Goal: Task Accomplishment & Management: Manage account settings

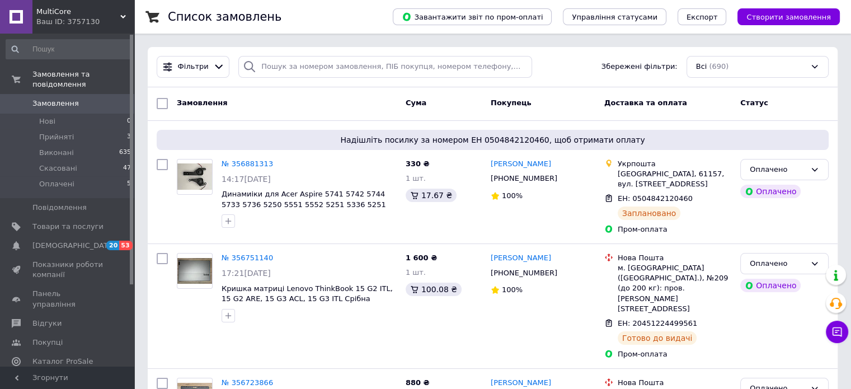
click at [58, 99] on span "Замовлення" at bounding box center [55, 104] width 46 height 10
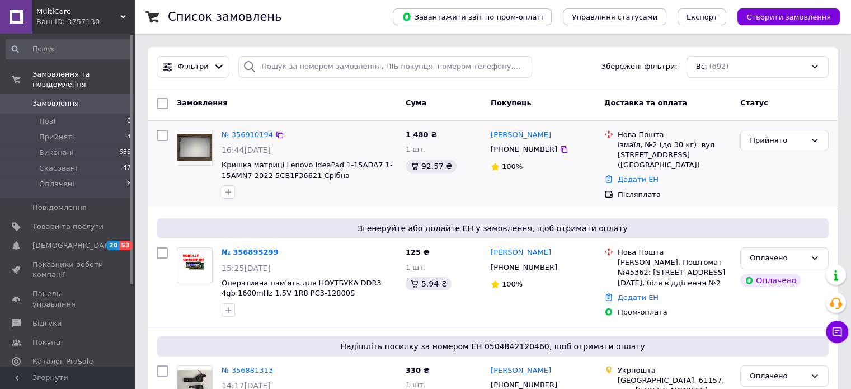
click at [242, 140] on div "№ 356910194" at bounding box center [248, 135] width 54 height 13
click at [244, 134] on link "№ 356910194" at bounding box center [247, 134] width 51 height 8
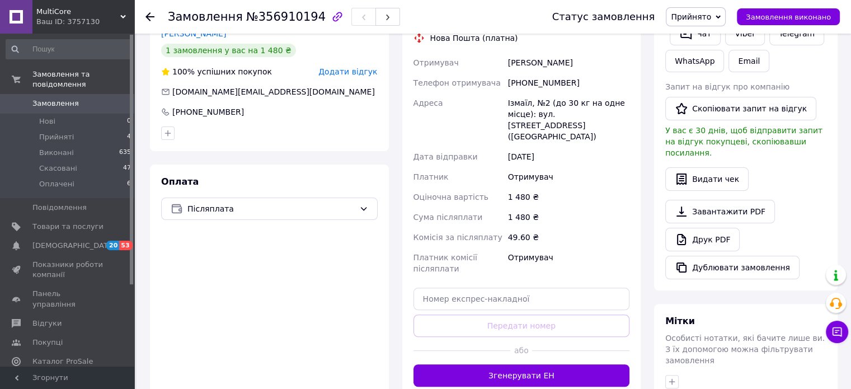
scroll to position [261, 0]
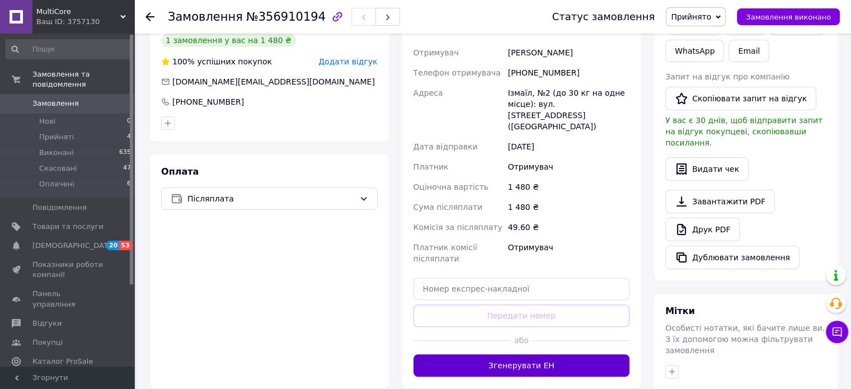
click at [490, 354] on button "Згенерувати ЕН" at bounding box center [522, 365] width 217 height 22
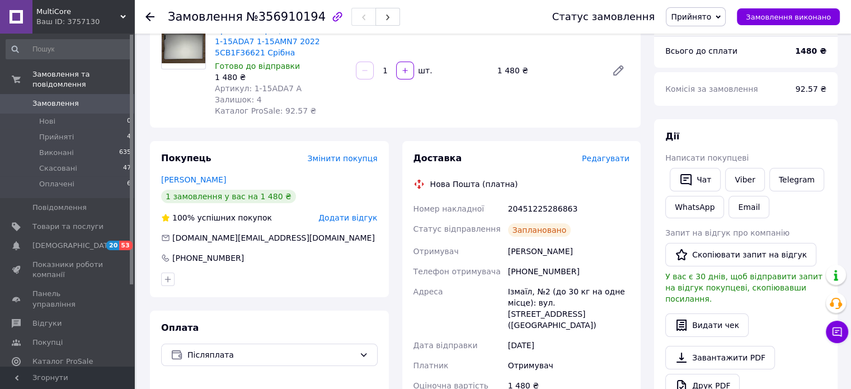
scroll to position [0, 0]
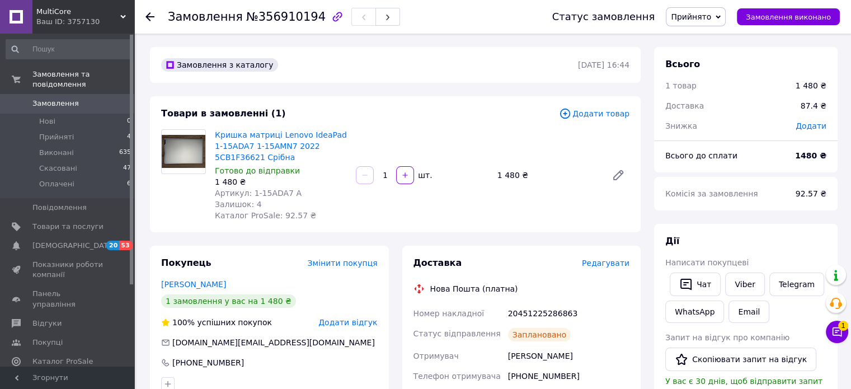
click at [59, 99] on span "Замовлення" at bounding box center [55, 104] width 46 height 10
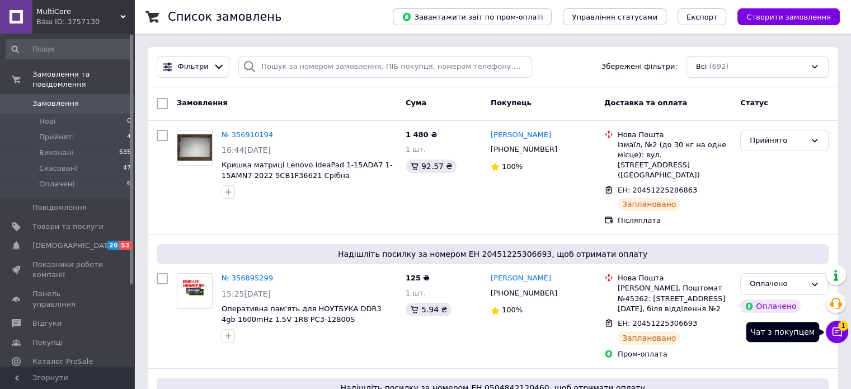
click at [844, 335] on button "Чат з покупцем 1" at bounding box center [837, 332] width 22 height 22
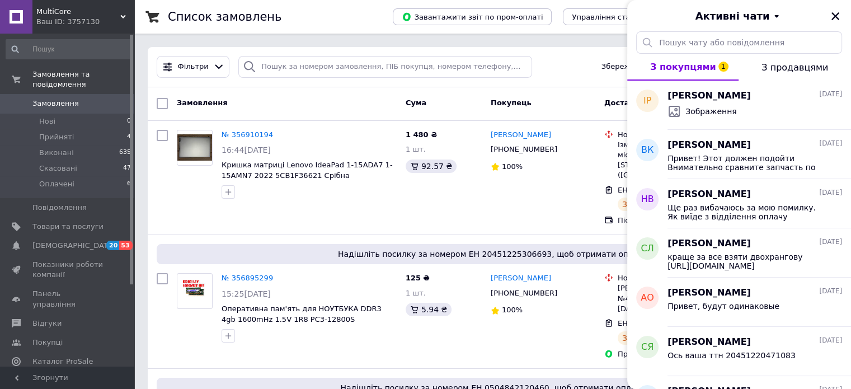
click at [786, 73] on button "З продавцями" at bounding box center [795, 67] width 113 height 27
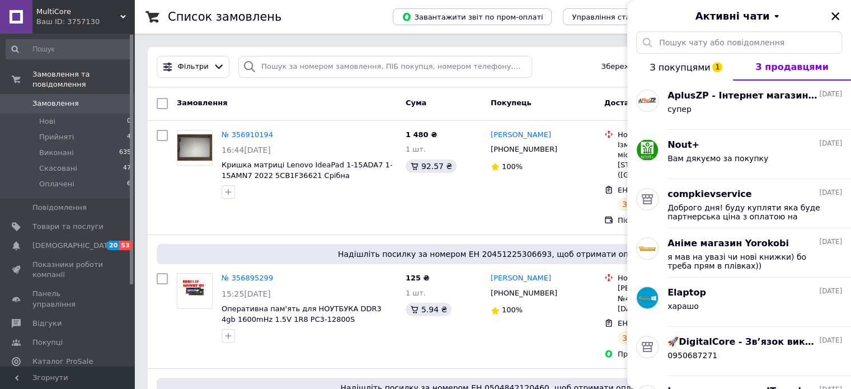
click at [683, 79] on button "З покупцями 1" at bounding box center [680, 67] width 106 height 27
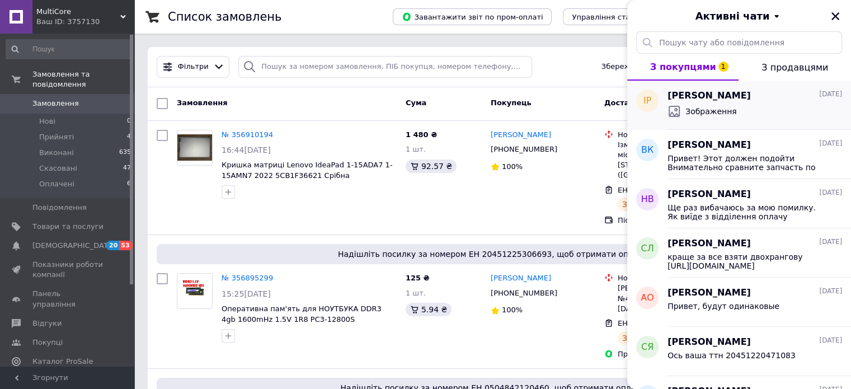
click at [678, 117] on icon at bounding box center [674, 111] width 13 height 13
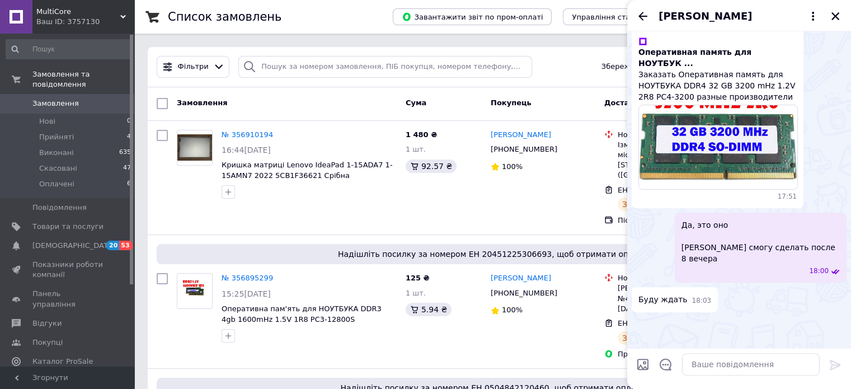
scroll to position [517, 0]
click at [637, 15] on icon "Назад" at bounding box center [642, 16] width 13 height 13
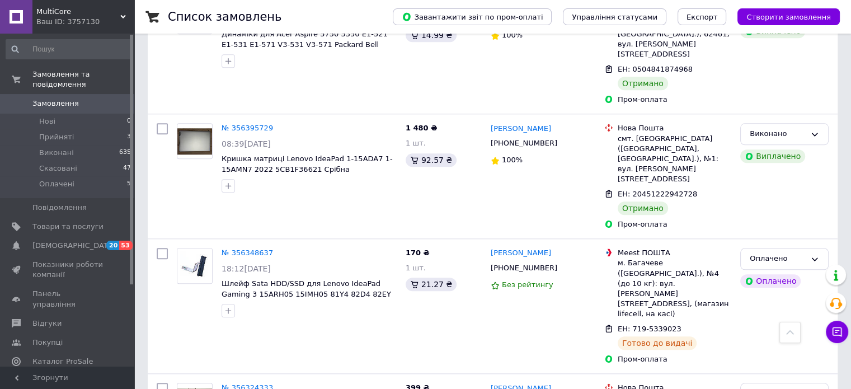
scroll to position [1194, 0]
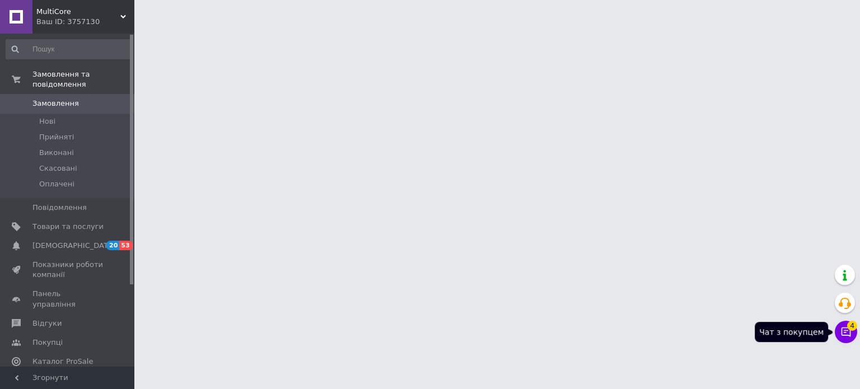
click at [849, 339] on button "Чат з покупцем 4" at bounding box center [846, 332] width 22 height 22
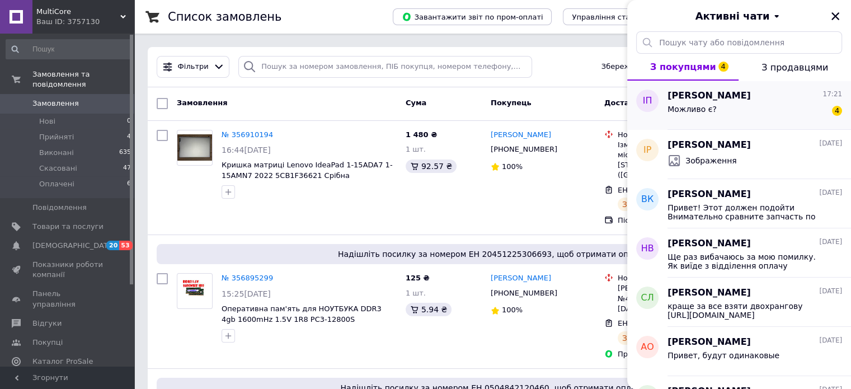
click at [744, 107] on div "Можливо є? 4" at bounding box center [755, 111] width 175 height 18
